Goal: Task Accomplishment & Management: Manage account settings

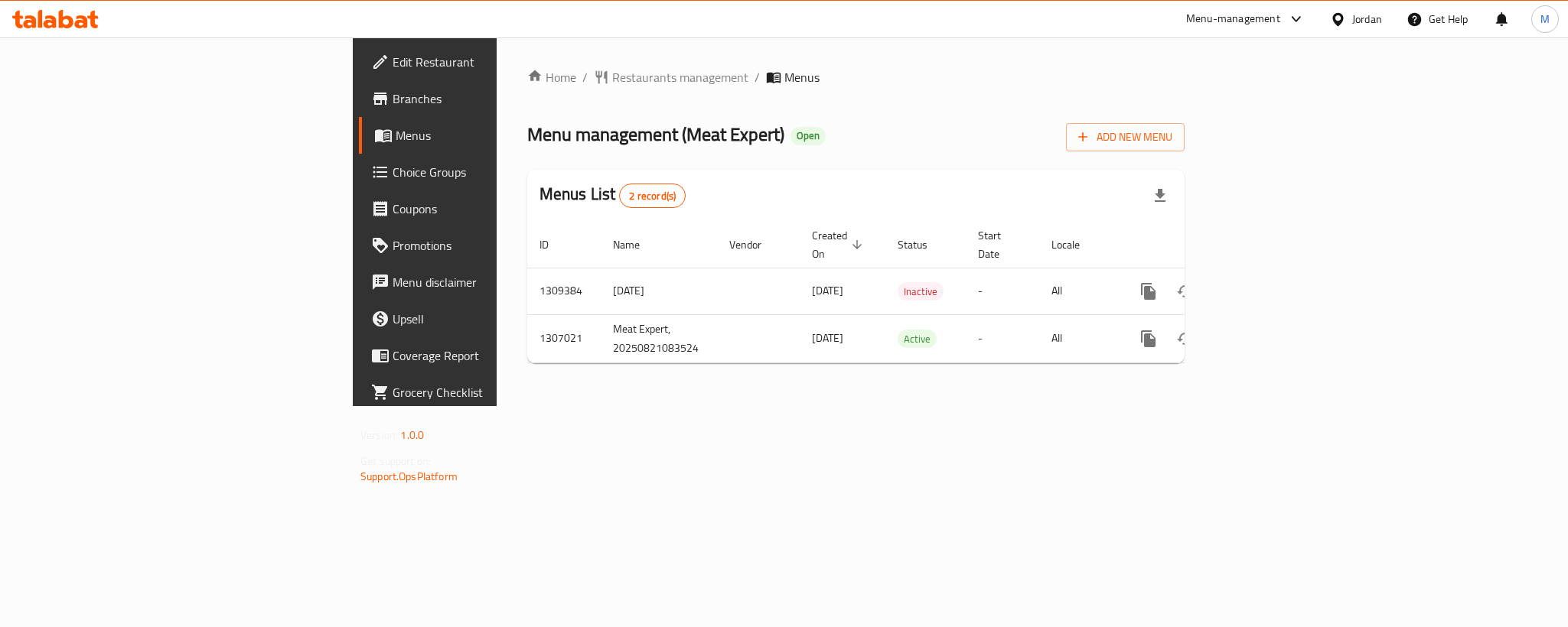
click at [56, 29] on div at bounding box center [55, 19] width 111 height 30
click at [56, 23] on icon at bounding box center [49, 22] width 13 height 13
click at [392, 63] on span "Edit Restaurant" at bounding box center [496, 62] width 209 height 19
